Goal: Transaction & Acquisition: Download file/media

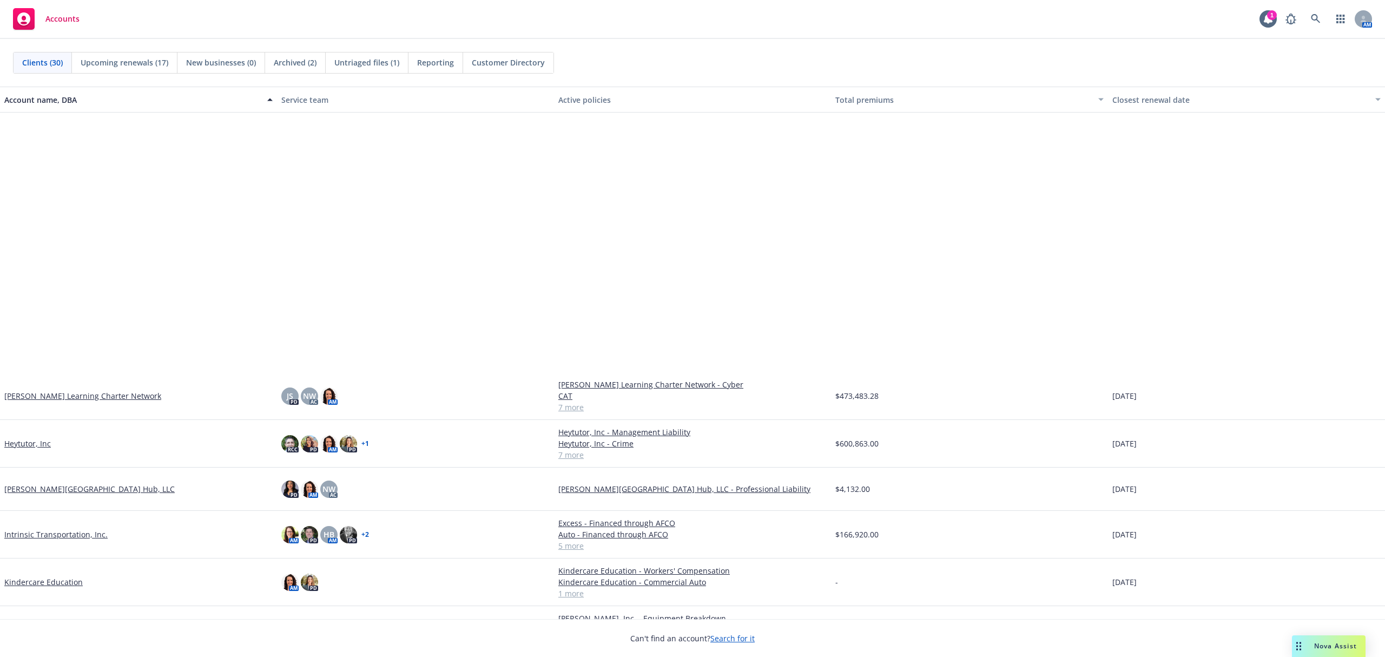
scroll to position [360, 0]
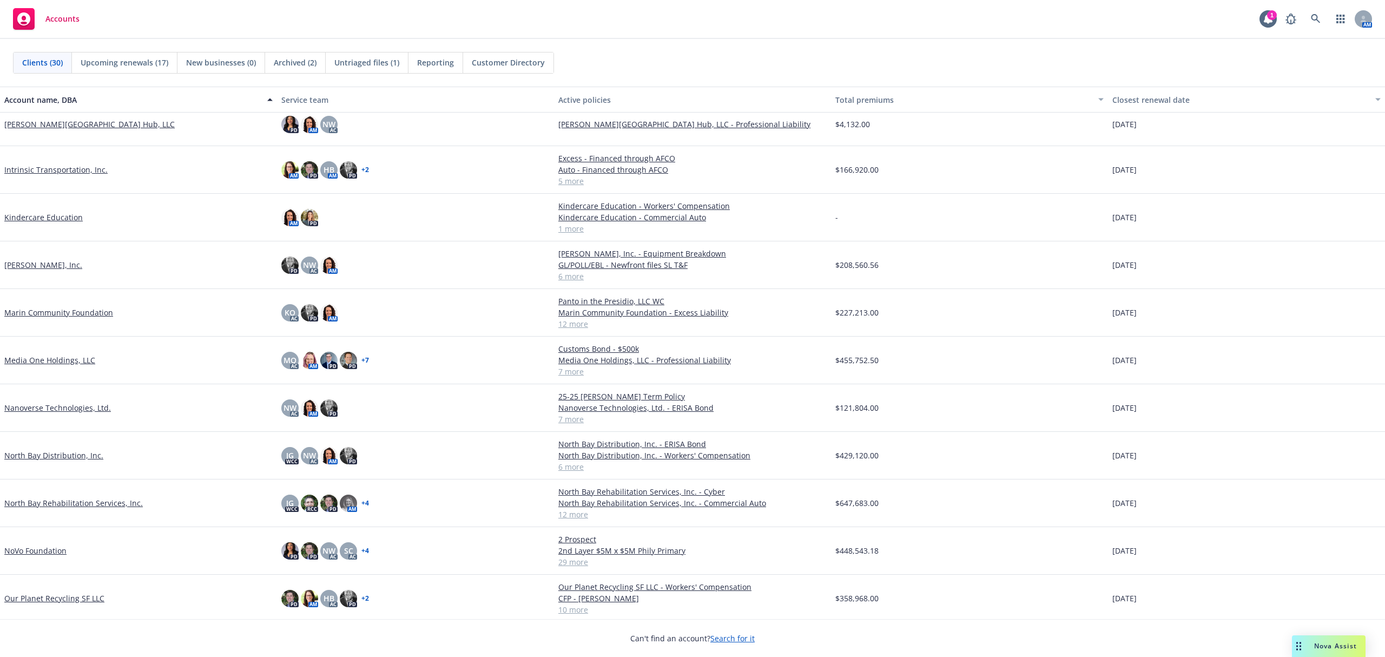
click at [36, 548] on link "NoVo Foundation" at bounding box center [35, 550] width 62 height 11
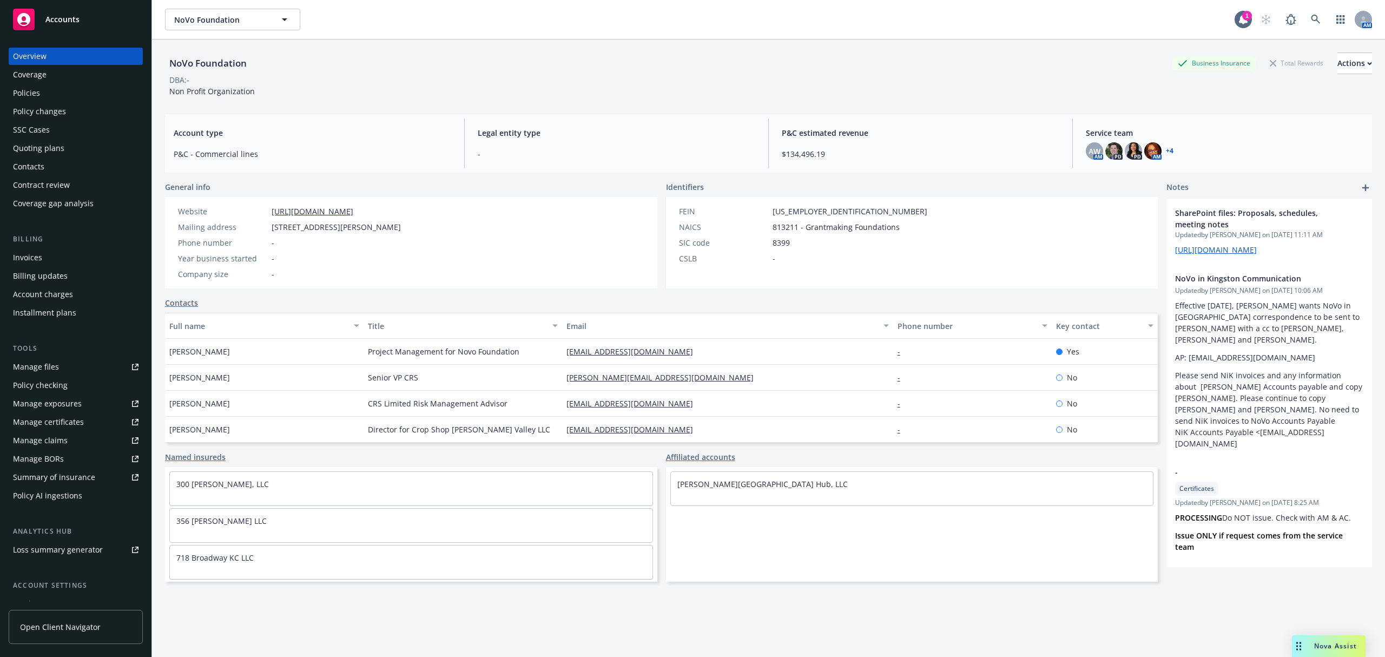
click at [37, 150] on div "Quoting plans" at bounding box center [38, 148] width 51 height 17
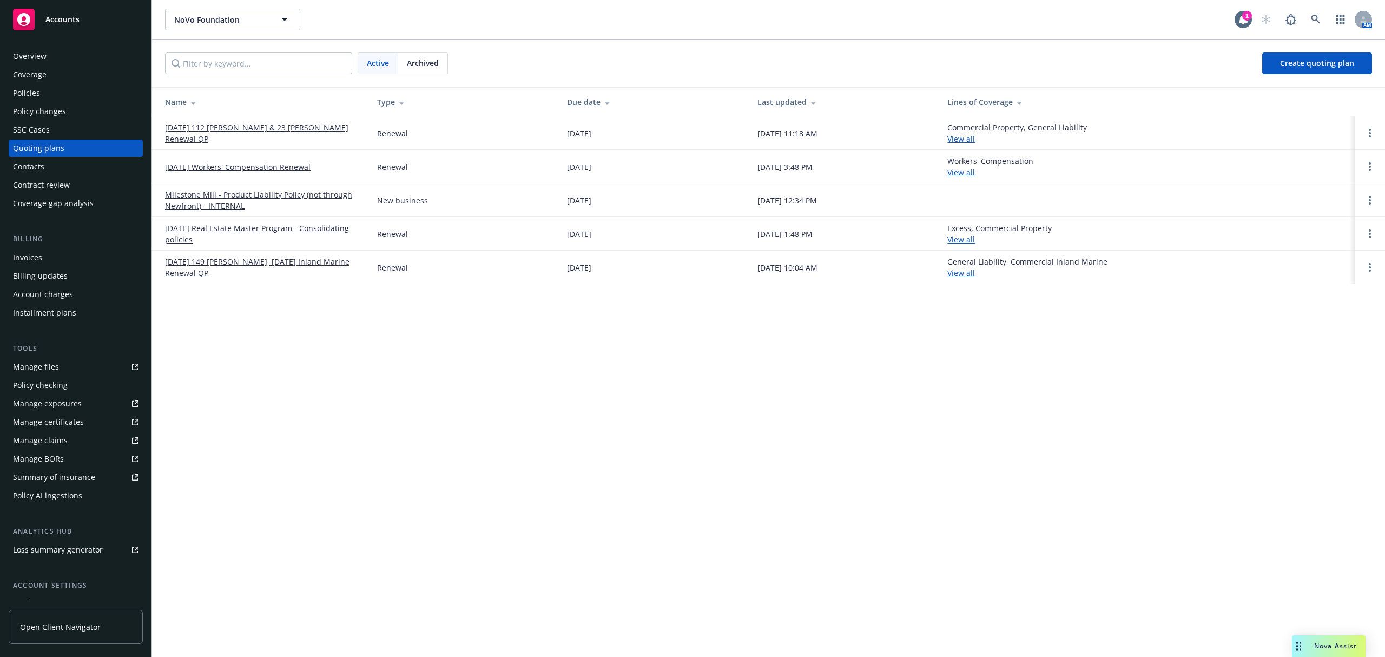
click at [197, 135] on link "[DATE] 112 [PERSON_NAME] & 23 [PERSON_NAME] Renewal QP" at bounding box center [262, 133] width 195 height 23
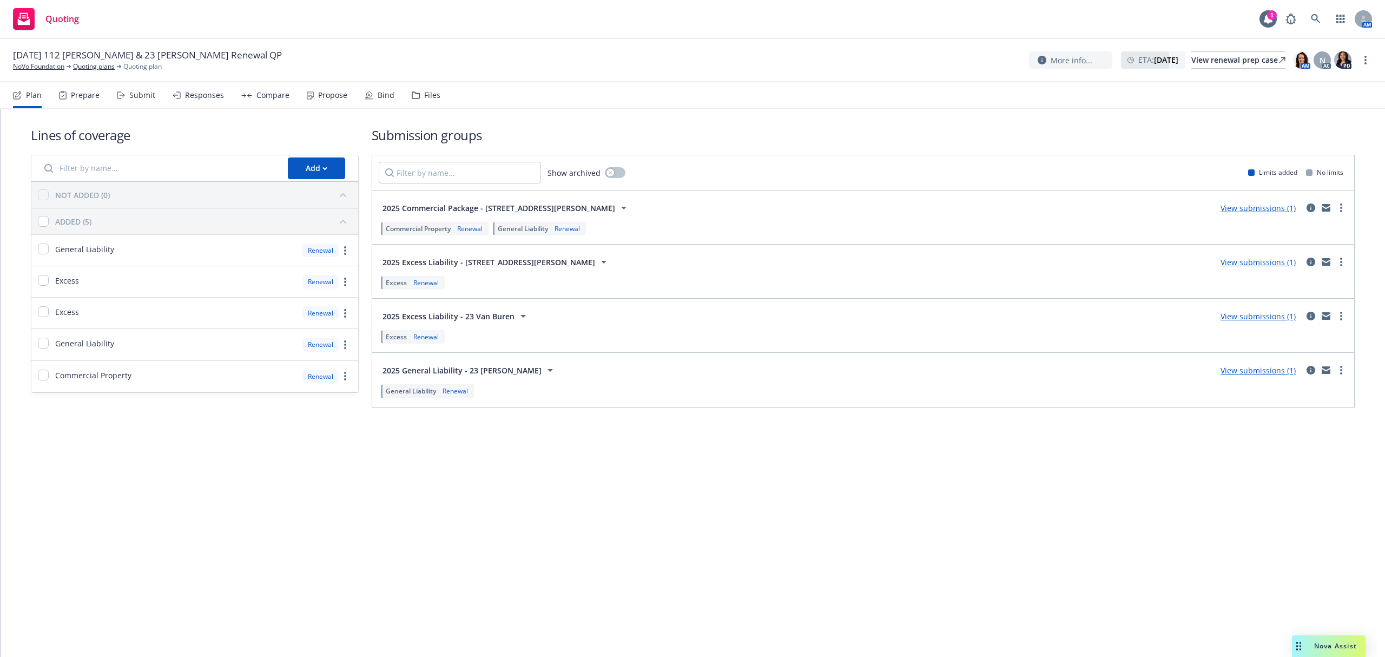
click at [134, 91] on div "Submit" at bounding box center [142, 95] width 26 height 9
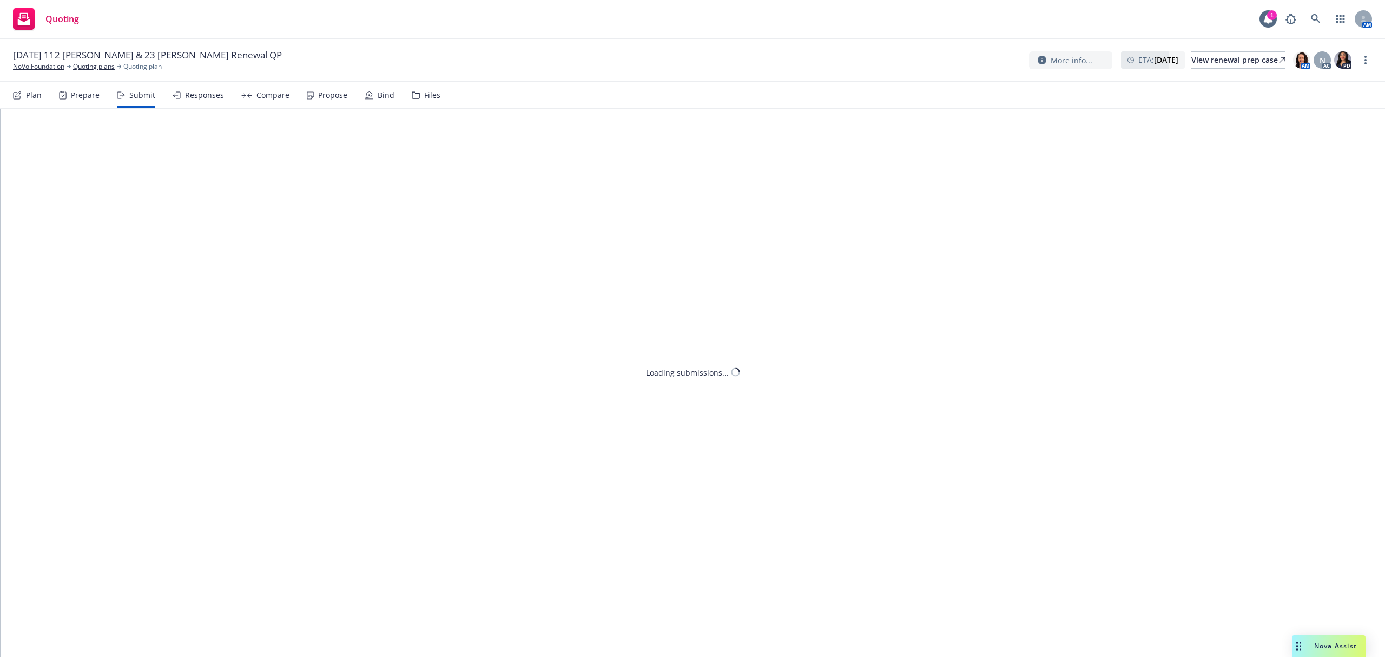
click at [320, 92] on div "Propose" at bounding box center [332, 95] width 29 height 9
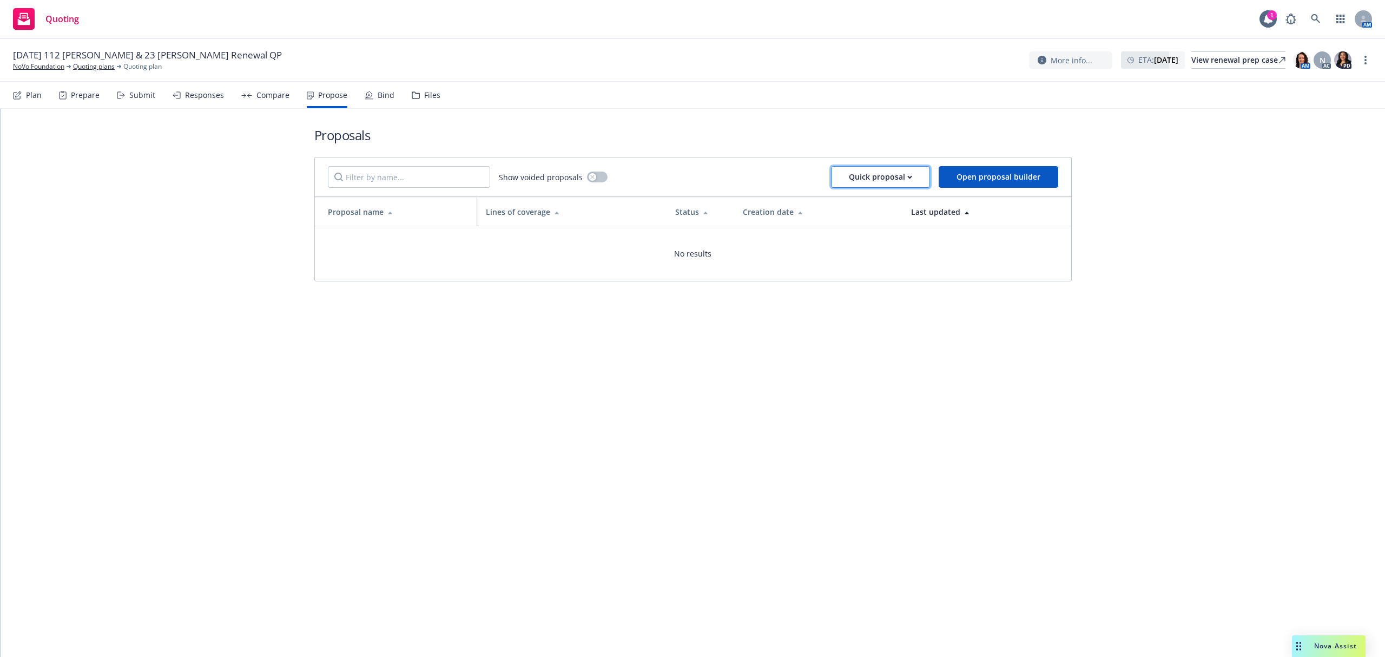
click at [889, 170] on div "Quick proposal" at bounding box center [880, 177] width 63 height 21
click at [883, 203] on span "Upload quick proposal" at bounding box center [888, 205] width 108 height 10
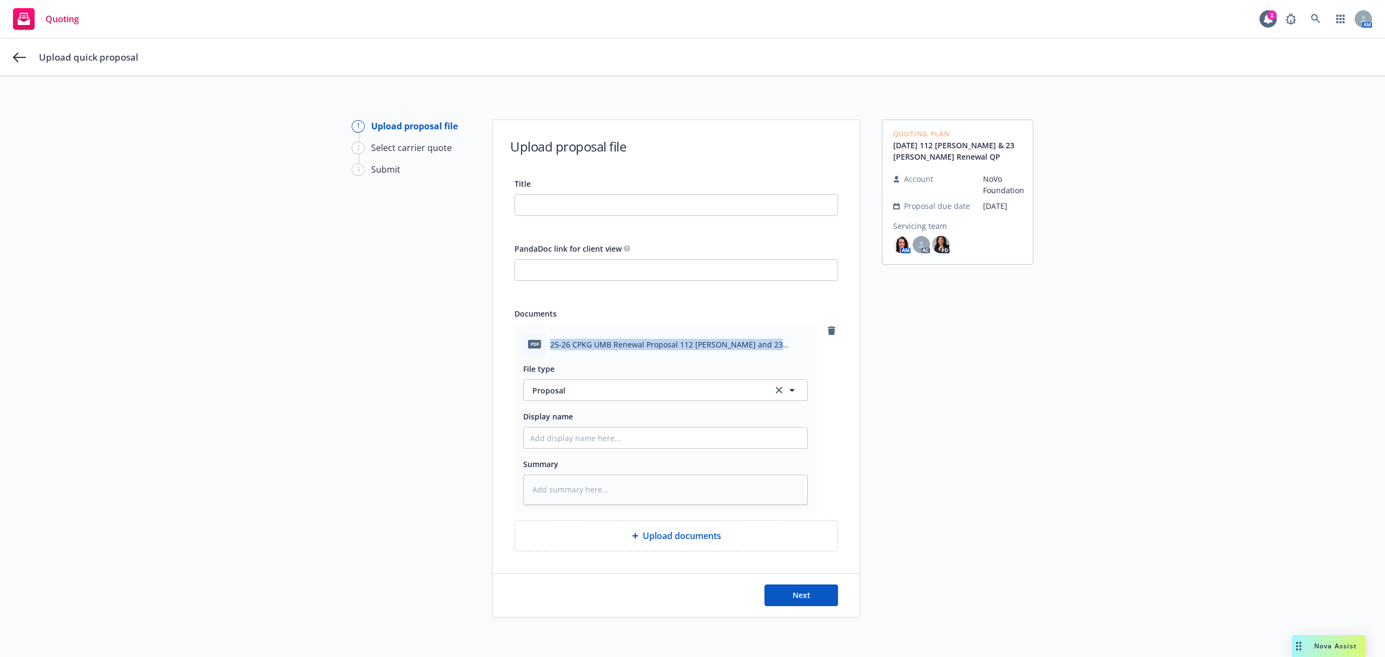
drag, startPoint x: 545, startPoint y: 343, endPoint x: 785, endPoint y: 337, distance: 239.3
click at [785, 337] on div "pdf 25-26 CPKG UMB Renewal Proposal 112 [PERSON_NAME] and 23 [PERSON_NAME].pdf" at bounding box center [665, 344] width 285 height 23
copy span "25-26 CPKG UMB Renewal Proposal 112 [PERSON_NAME] and 23 [PERSON_NAME].pd"
paste input "25-26 CPKG UMB Renewal Proposal 112 [PERSON_NAME] and 23 [PERSON_NAME].pd"
type input "25-26 CPKG UMB Renewal Proposal 112 [PERSON_NAME] and 23 [PERSON_NAME].pd"
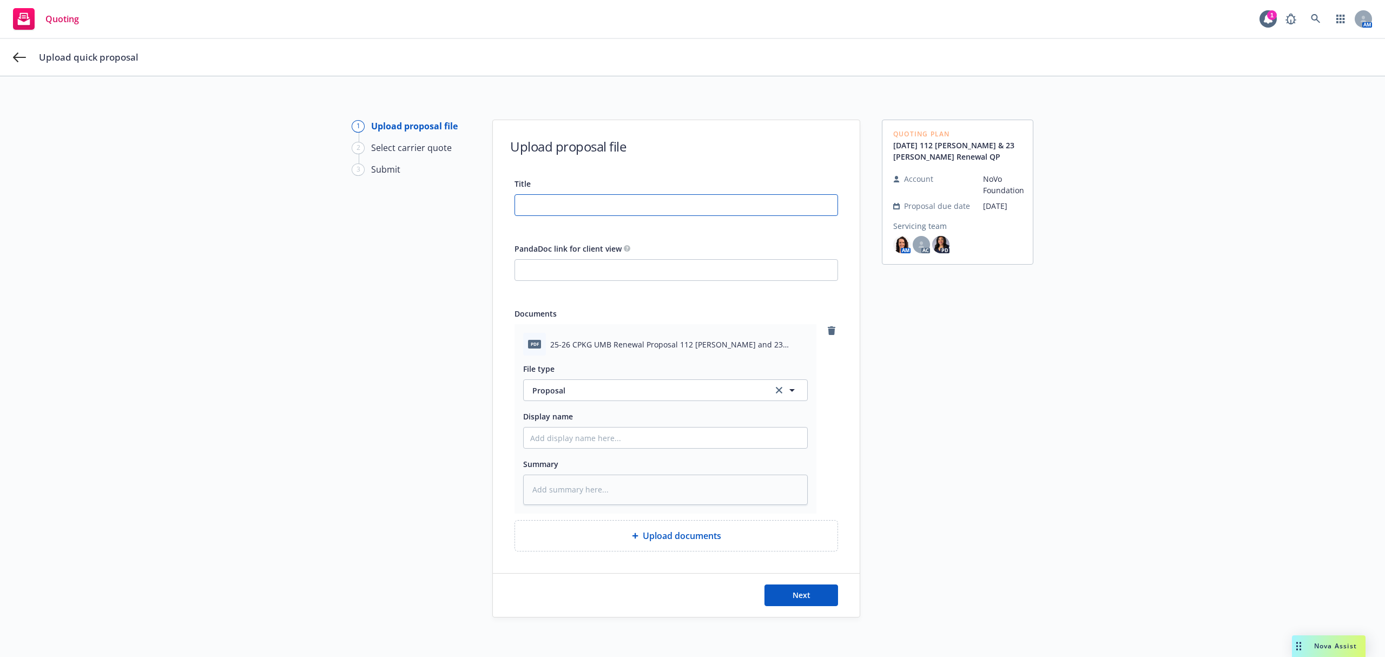
type textarea "x"
type input "25-26 CPKG UMB Renewal Proposal 112 [PERSON_NAME] and 23 [PERSON_NAME].p"
type textarea "x"
type input "25-26 CPKG UMB Renewal Proposal 112 [PERSON_NAME] and 23 [PERSON_NAME]."
type textarea "x"
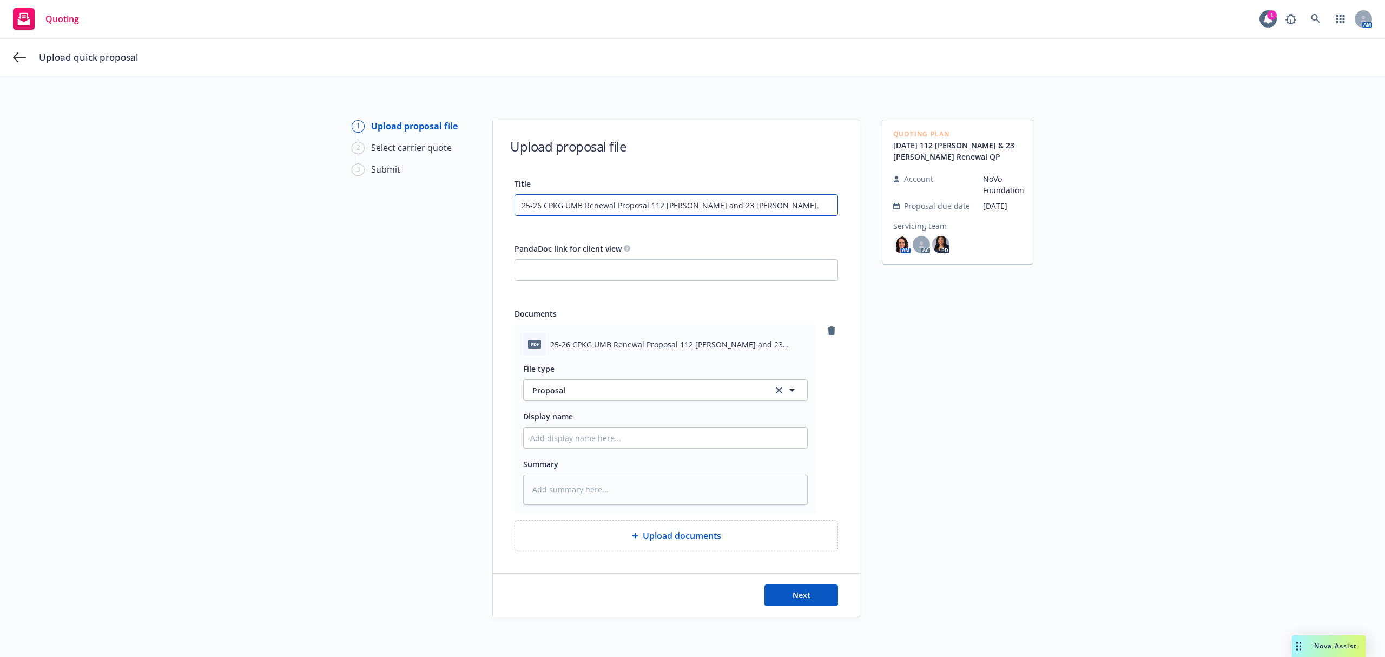
type input "25-26 CPKG UMB Renewal Proposal 112 [PERSON_NAME] and 23 [PERSON_NAME]"
type textarea "x"
type input "25-26 CPKG UMB Renewal Proposal 112 [PERSON_NAME] and 23 [PERSON_NAME]"
click at [568, 440] on input "Display name" at bounding box center [666, 438] width 284 height 21
click at [808, 596] on button "Next" at bounding box center [802, 595] width 74 height 22
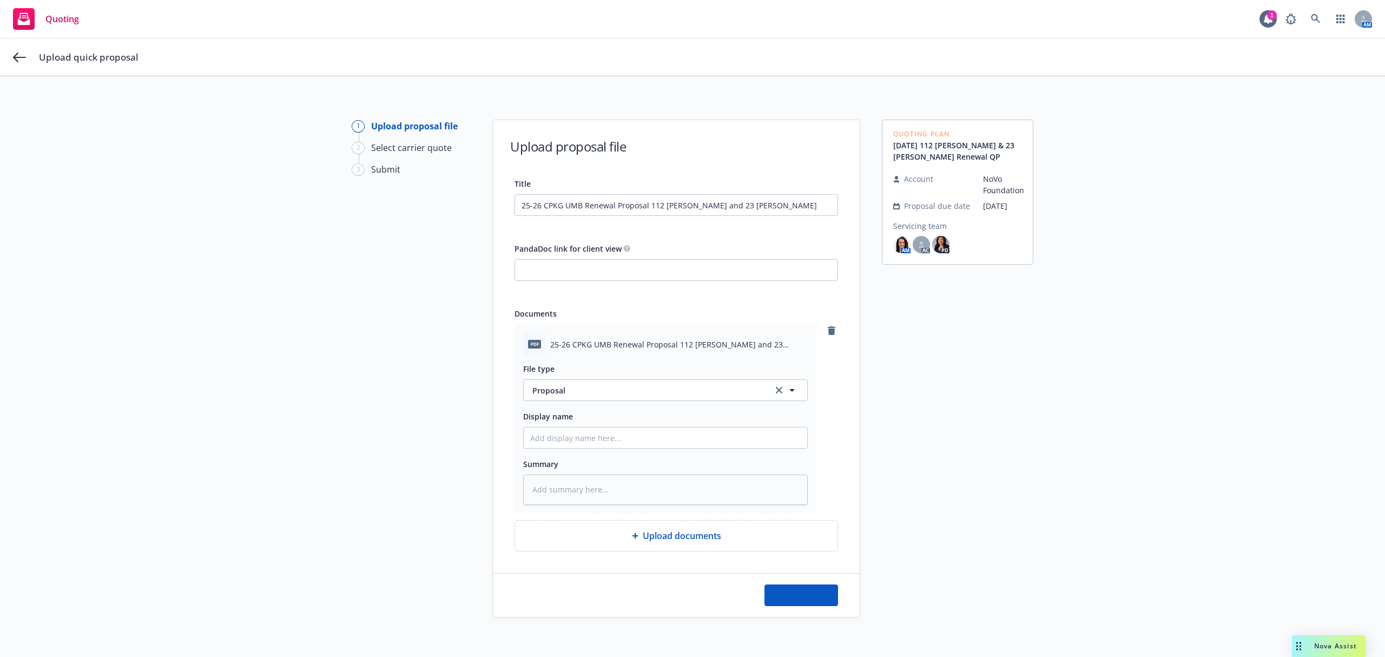
type textarea "x"
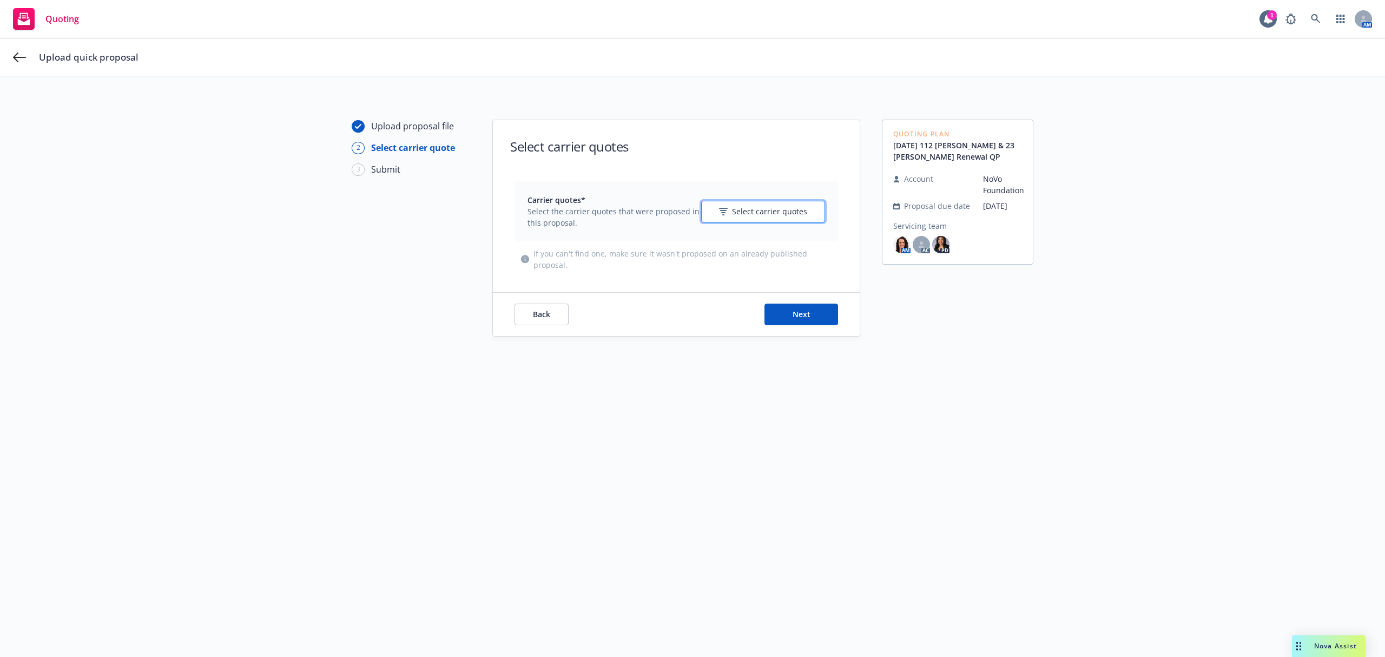
click at [749, 208] on span "Select carrier quotes" at bounding box center [769, 211] width 75 height 11
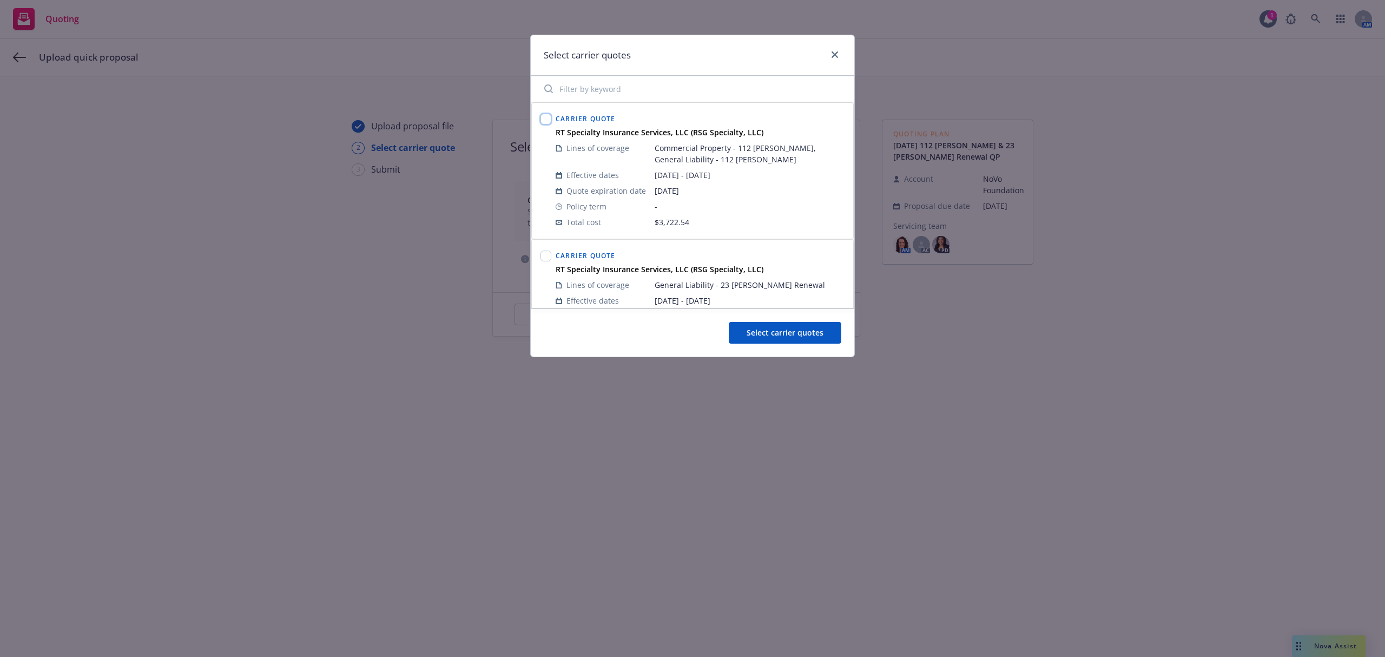
click at [545, 117] on input "checkbox" at bounding box center [546, 119] width 11 height 11
checkbox input "true"
click at [548, 257] on input "checkbox" at bounding box center [546, 256] width 11 height 11
checkbox input "true"
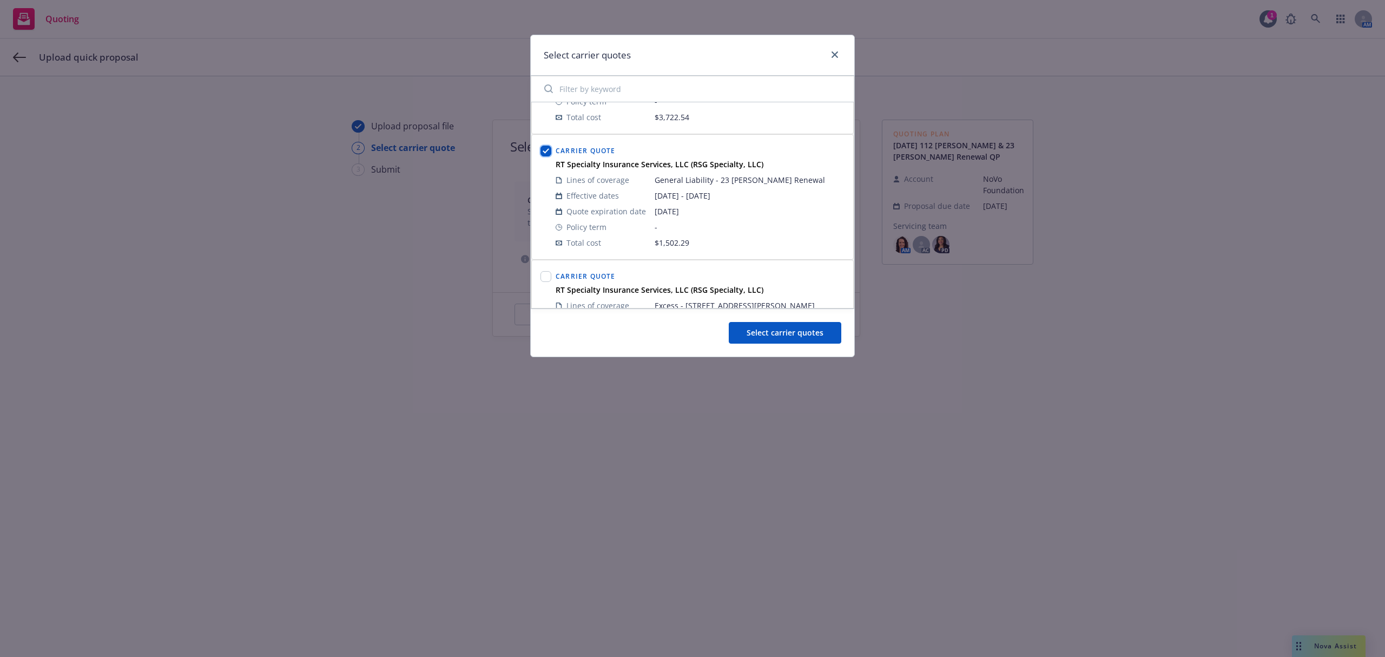
scroll to position [216, 0]
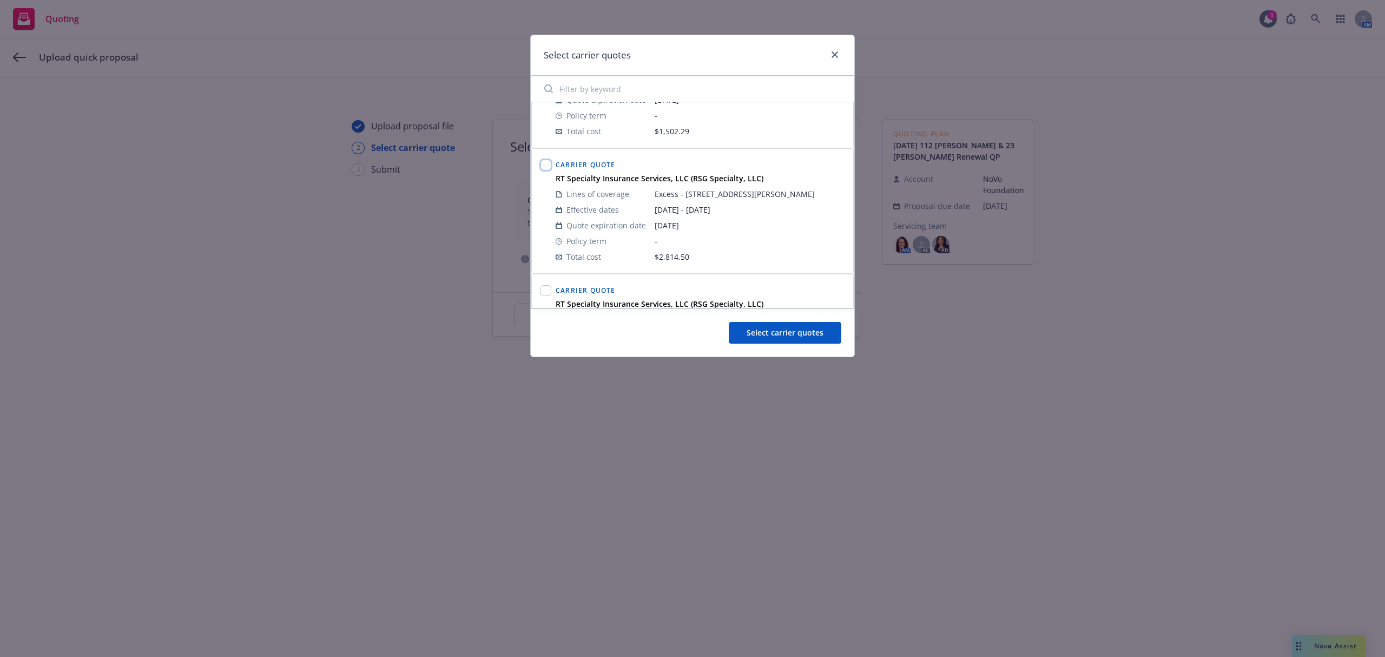
click at [550, 170] on input "checkbox" at bounding box center [546, 165] width 11 height 11
checkbox input "true"
click at [549, 291] on input "checkbox" at bounding box center [546, 290] width 11 height 11
checkbox input "true"
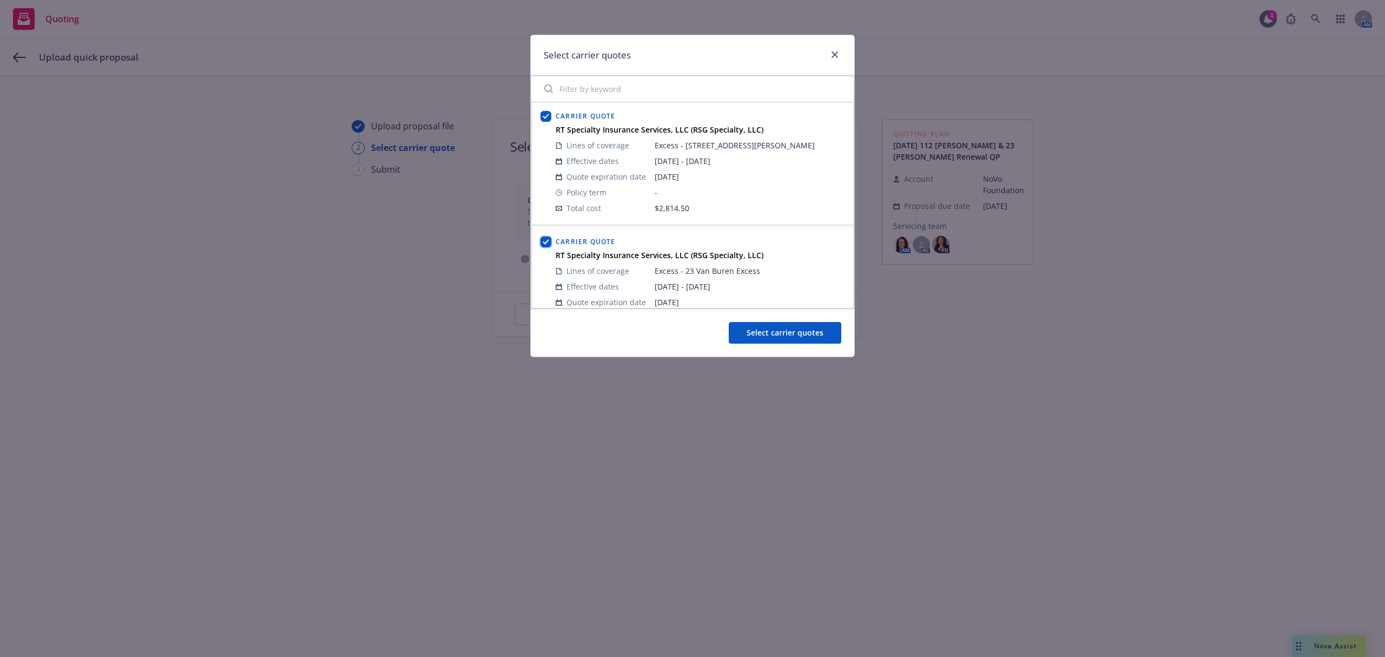
scroll to position [310, 0]
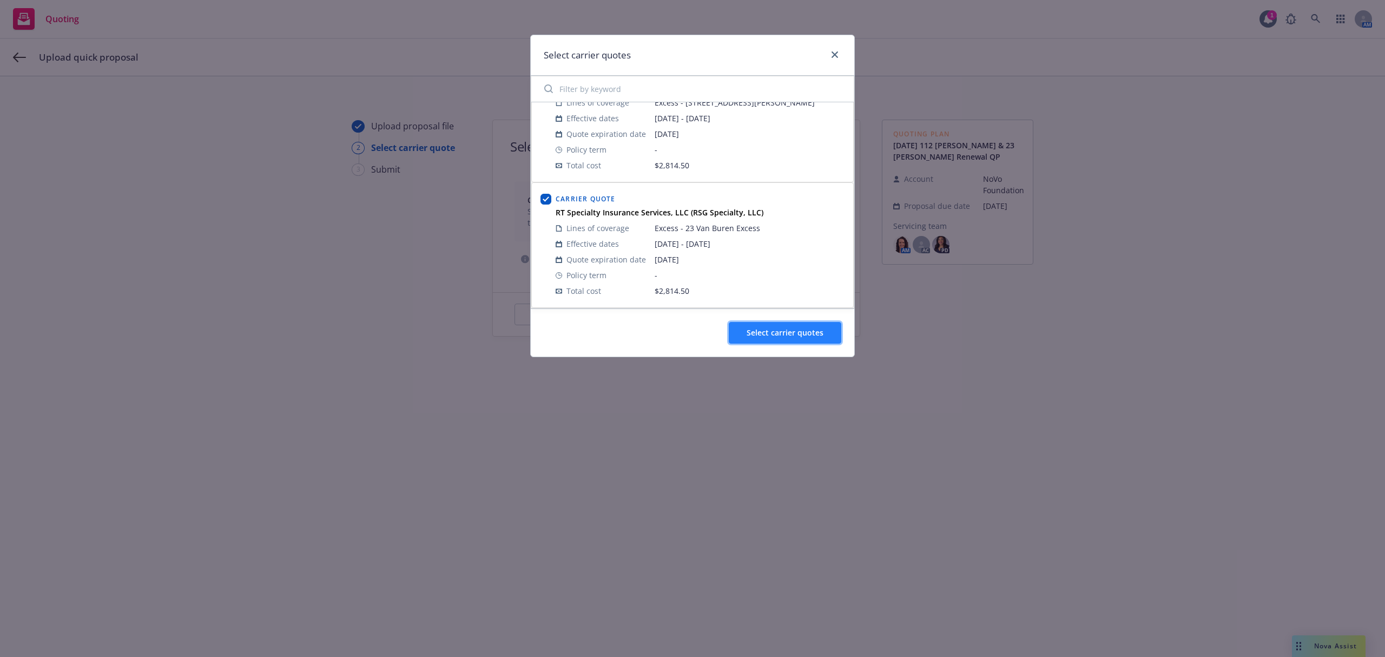
click at [779, 332] on span "Select carrier quotes" at bounding box center [785, 332] width 77 height 10
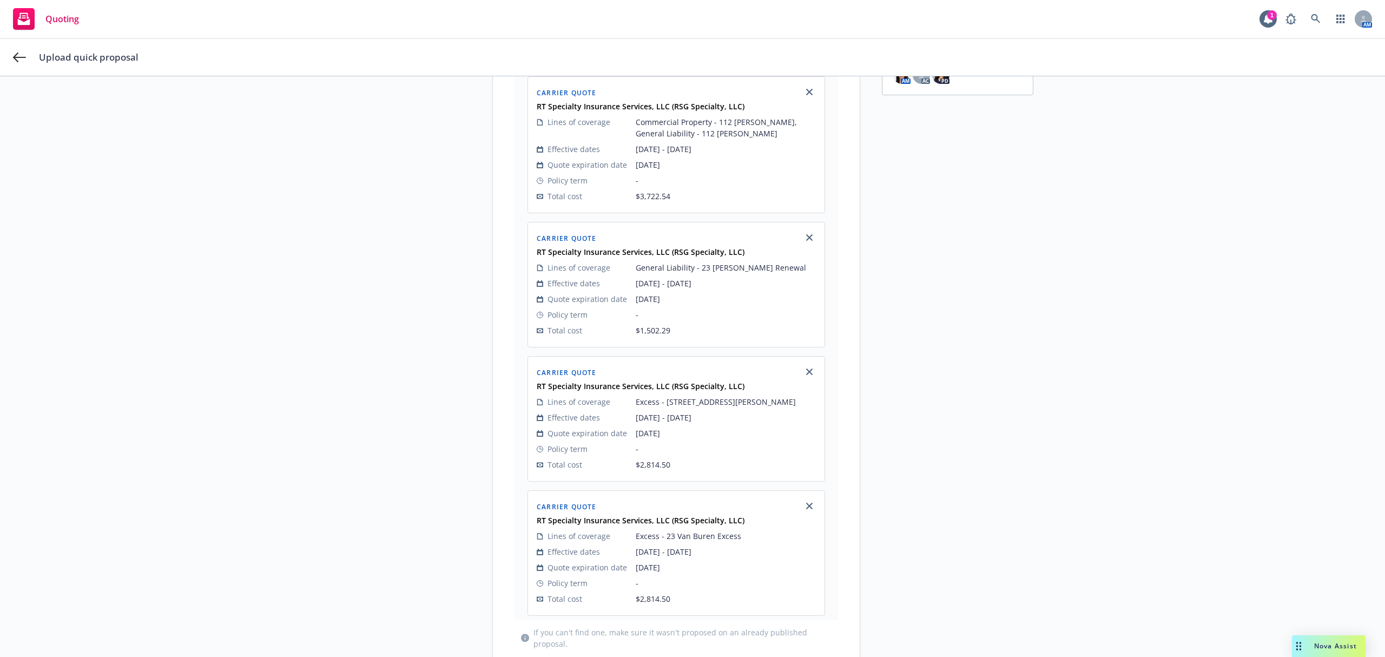
scroll to position [299, 0]
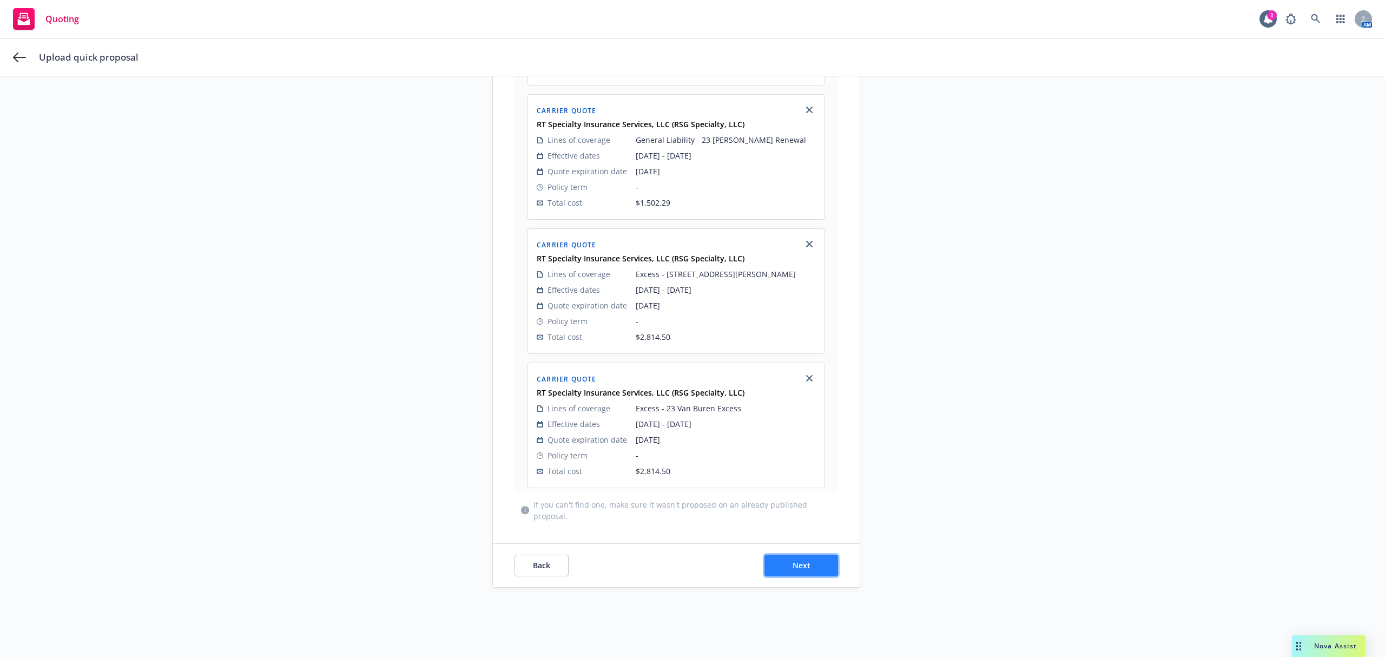
click at [795, 570] on span "Next" at bounding box center [802, 565] width 18 height 10
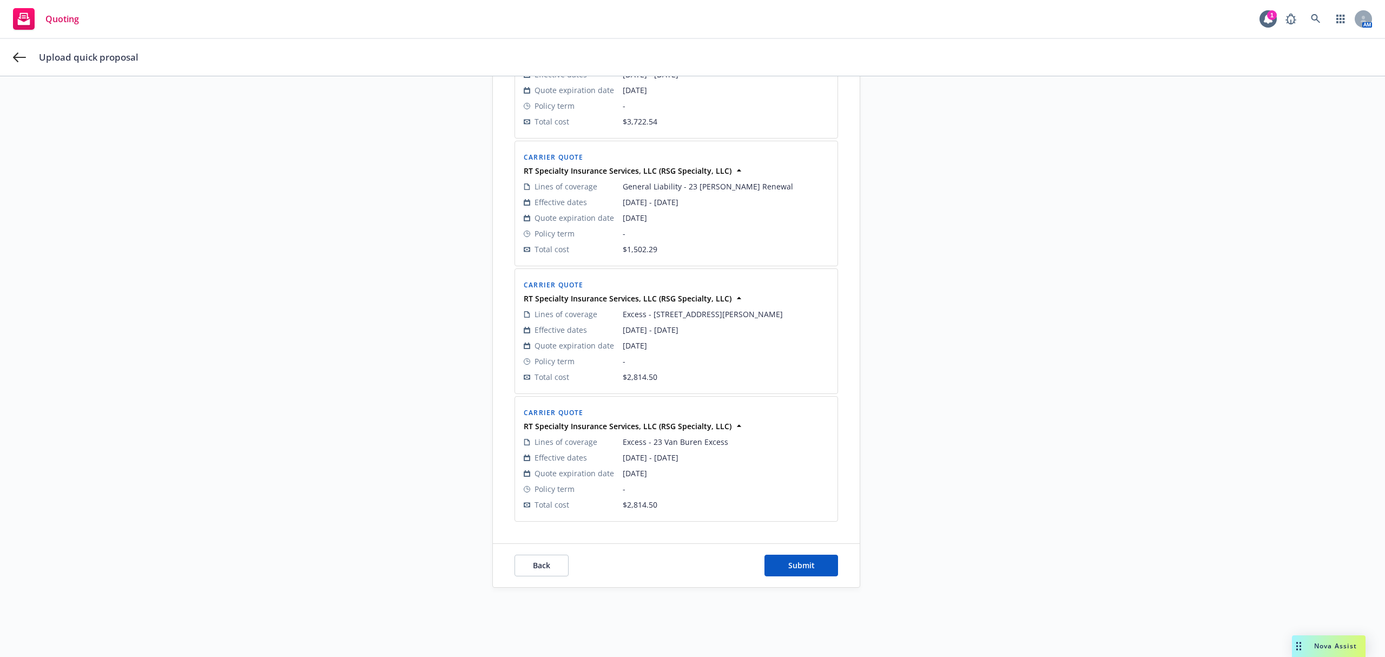
scroll to position [275, 0]
click at [795, 568] on span "Submit" at bounding box center [801, 565] width 27 height 10
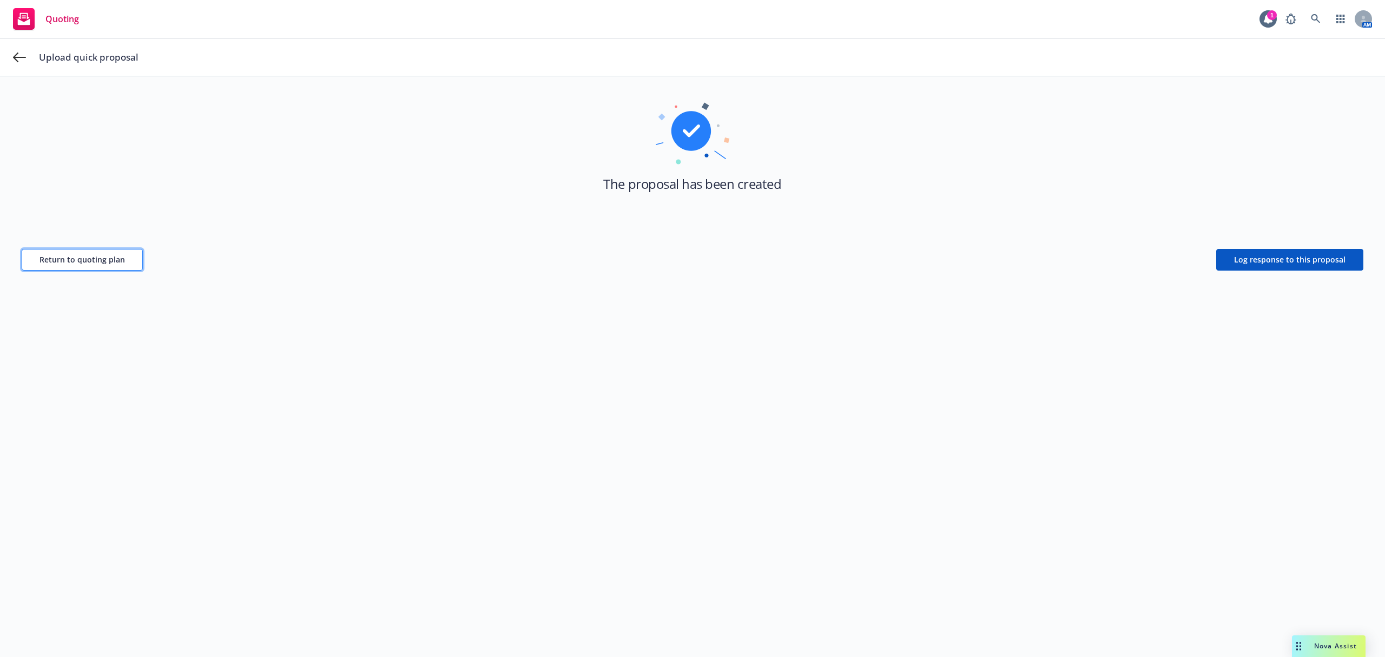
click at [89, 261] on span "Return to quoting plan" at bounding box center [83, 259] width 86 height 10
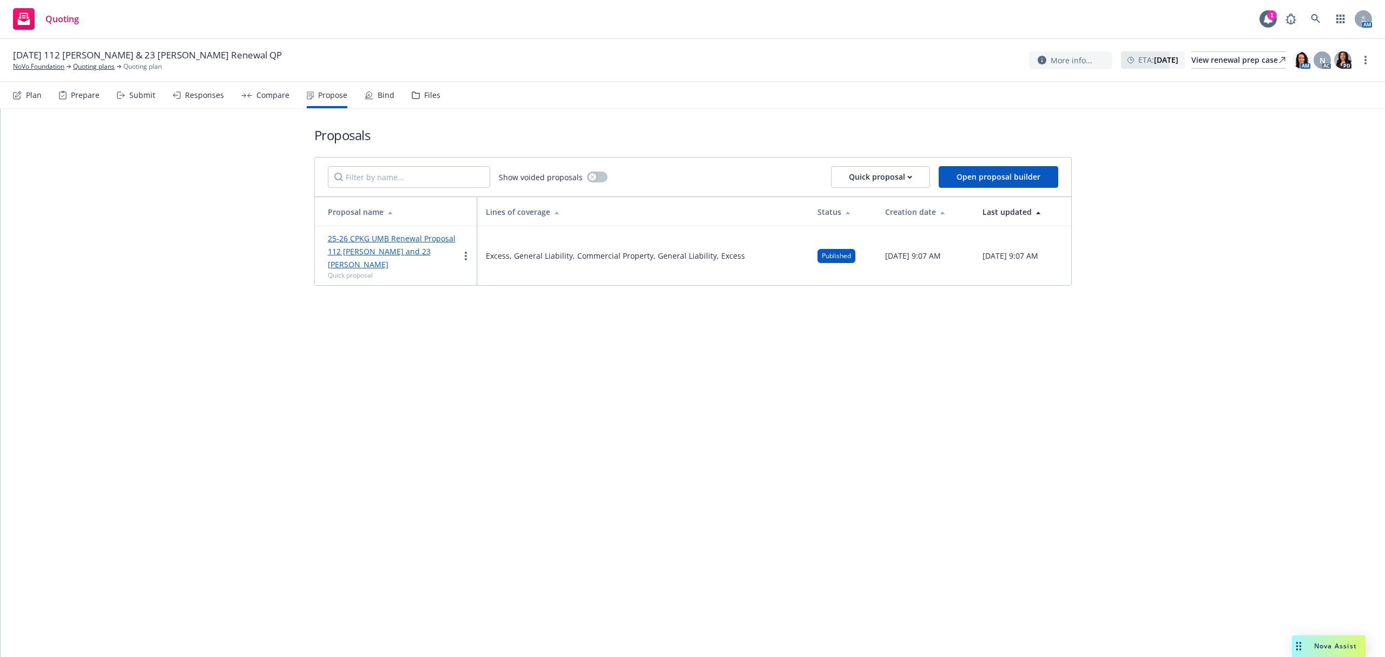
click at [419, 102] on div "Files" at bounding box center [426, 95] width 29 height 26
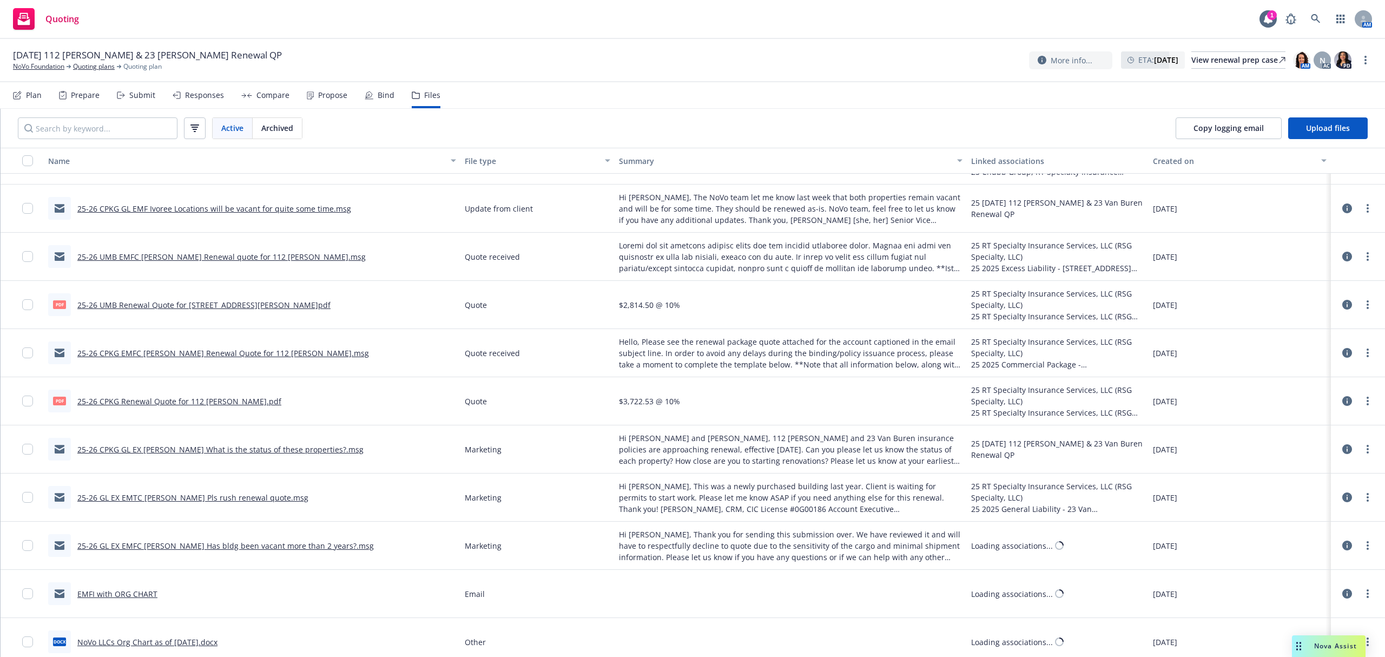
scroll to position [232, 0]
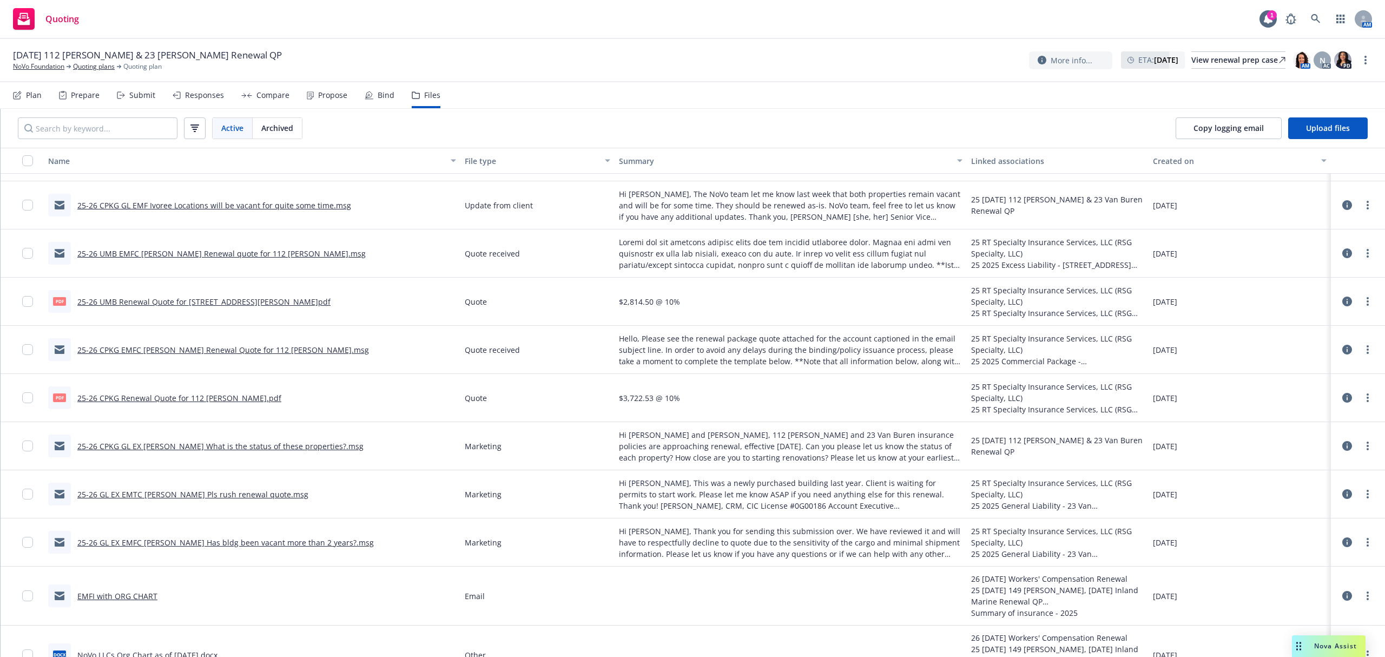
click at [200, 399] on link "25-26 CPKG Renewal Quote for 112 [PERSON_NAME].pdf" at bounding box center [179, 398] width 204 height 10
click at [95, 130] on input "Search by keyword..." at bounding box center [98, 128] width 160 height 22
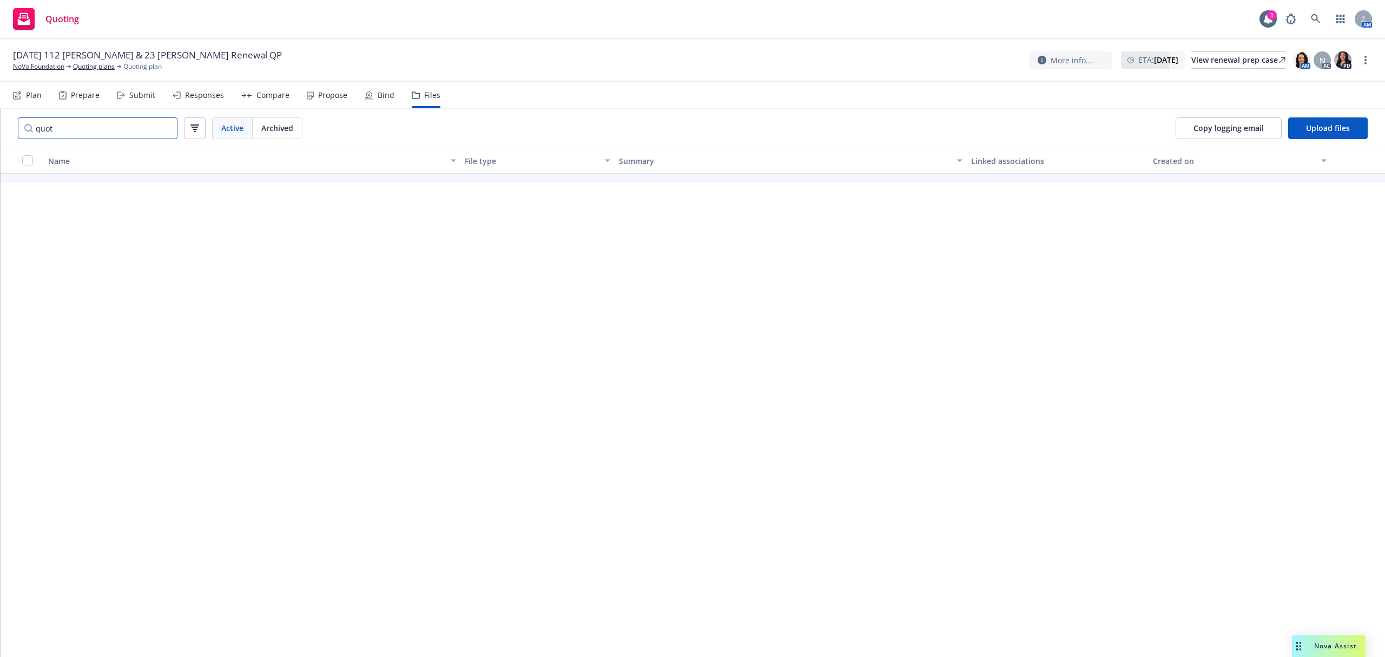
scroll to position [231, 0]
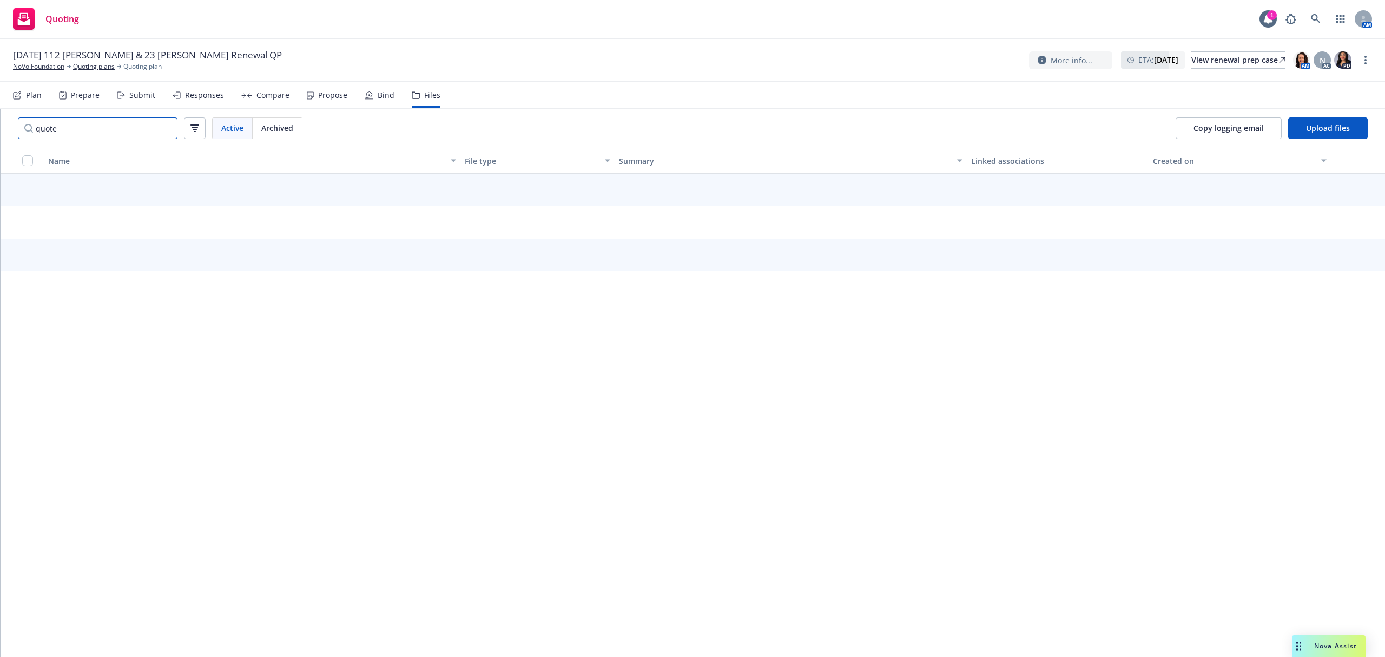
type input "quote"
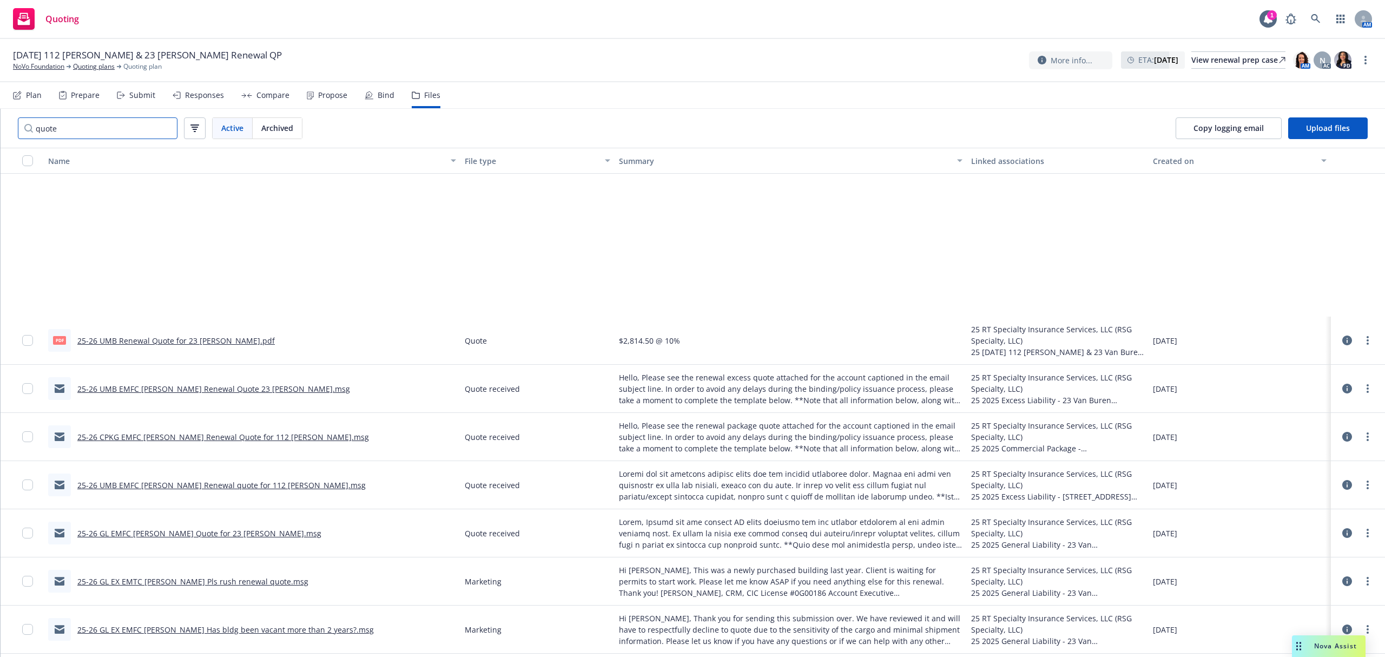
click at [130, 130] on input "quote" at bounding box center [98, 128] width 160 height 22
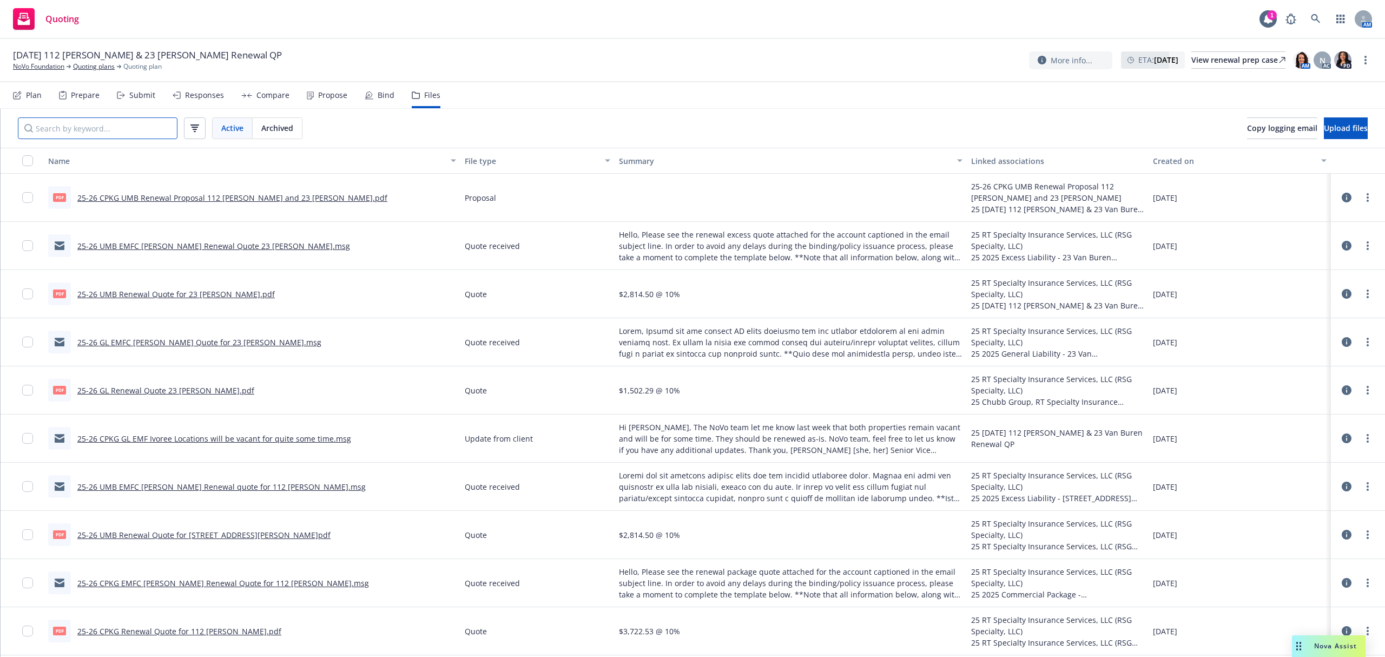
click at [104, 130] on input "Search by keyword..." at bounding box center [98, 128] width 160 height 22
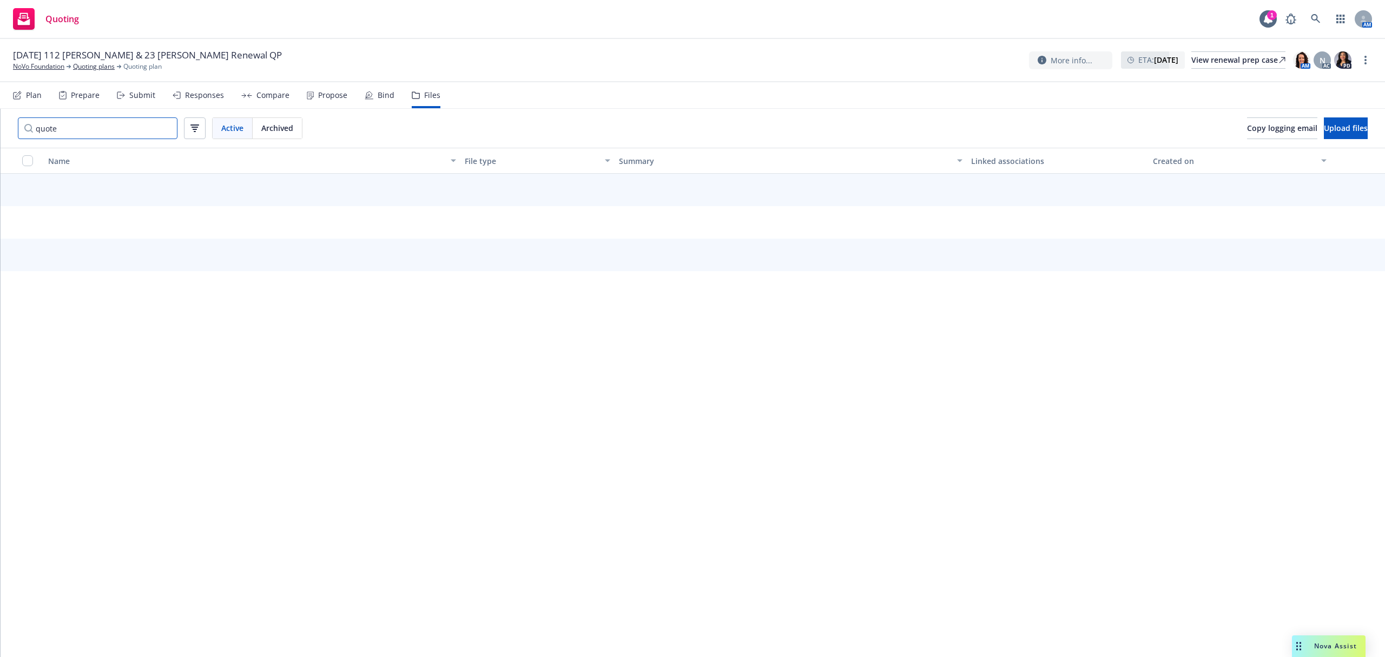
type input "quote"
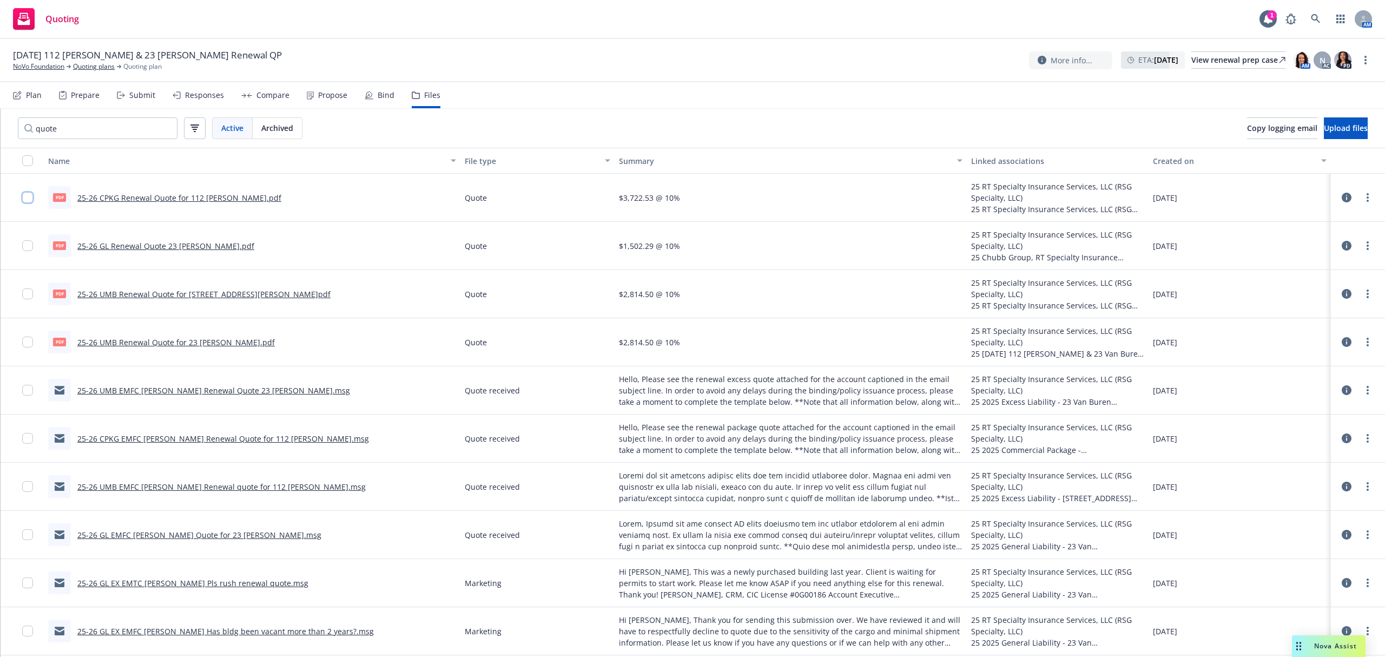
drag, startPoint x: 24, startPoint y: 195, endPoint x: 24, endPoint y: 222, distance: 26.5
click at [25, 195] on input "checkbox" at bounding box center [27, 197] width 11 height 11
click at [24, 253] on div at bounding box center [30, 245] width 17 height 35
click at [29, 245] on input "checkbox" at bounding box center [27, 245] width 11 height 11
drag, startPoint x: 25, startPoint y: 284, endPoint x: 29, endPoint y: 294, distance: 11.0
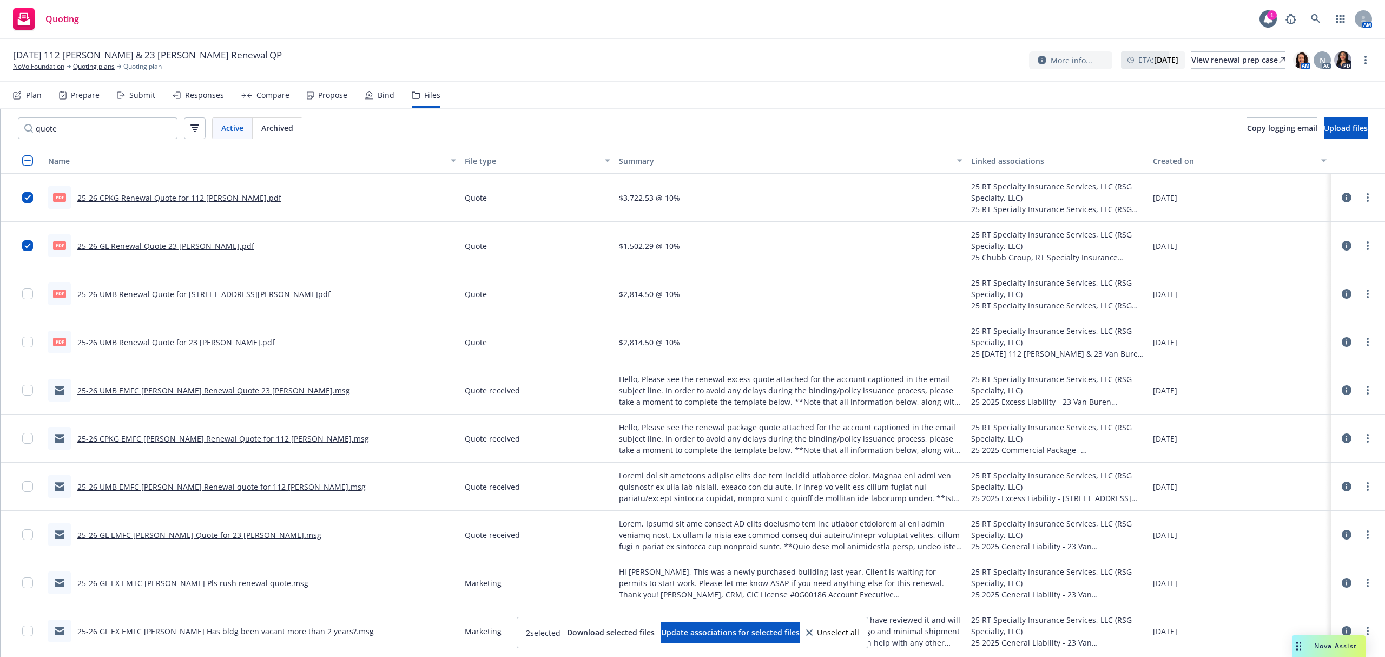
click at [27, 288] on div at bounding box center [30, 294] width 17 height 35
click at [29, 297] on input "checkbox" at bounding box center [27, 293] width 11 height 11
click at [25, 342] on input "checkbox" at bounding box center [27, 342] width 11 height 11
click at [600, 628] on span "Download selected files" at bounding box center [611, 632] width 88 height 10
click at [169, 436] on link "25-26 CPKG EMFC [PERSON_NAME] Renewal Quote for 112 [PERSON_NAME].msg" at bounding box center [223, 438] width 292 height 10
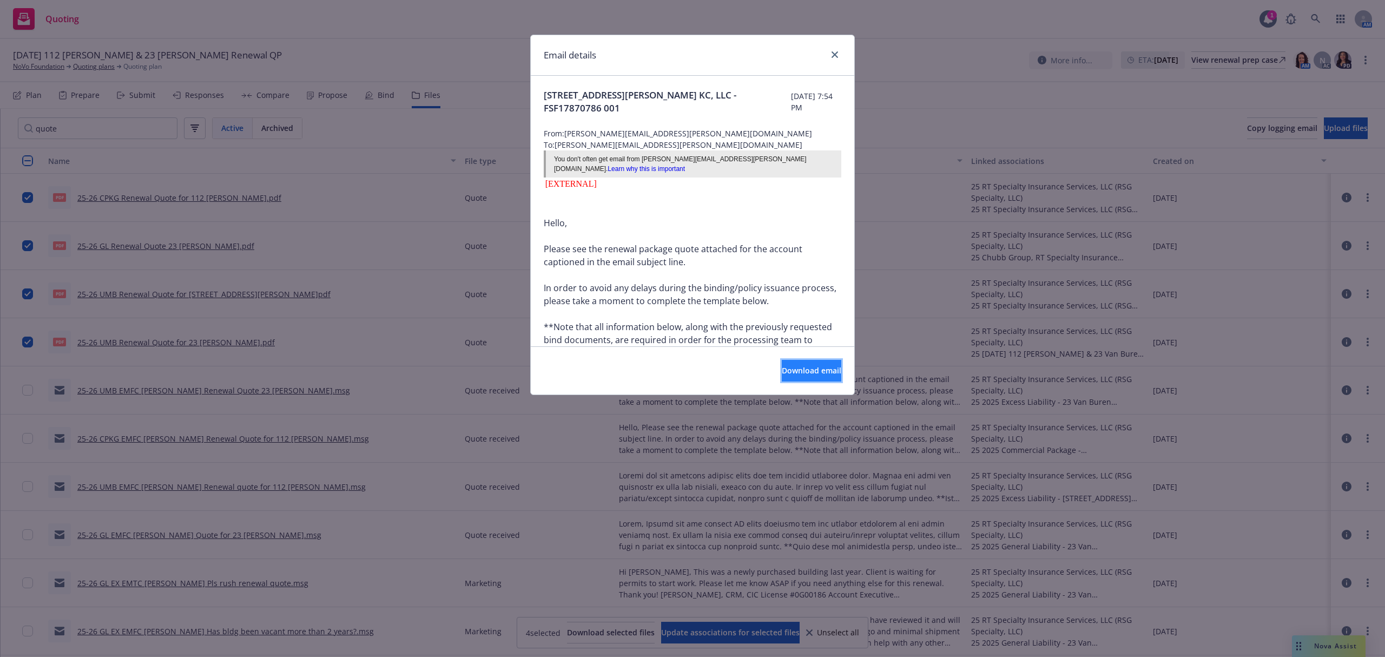
click at [784, 371] on span "Download email" at bounding box center [812, 370] width 60 height 10
